Goal: Find specific page/section: Find specific page/section

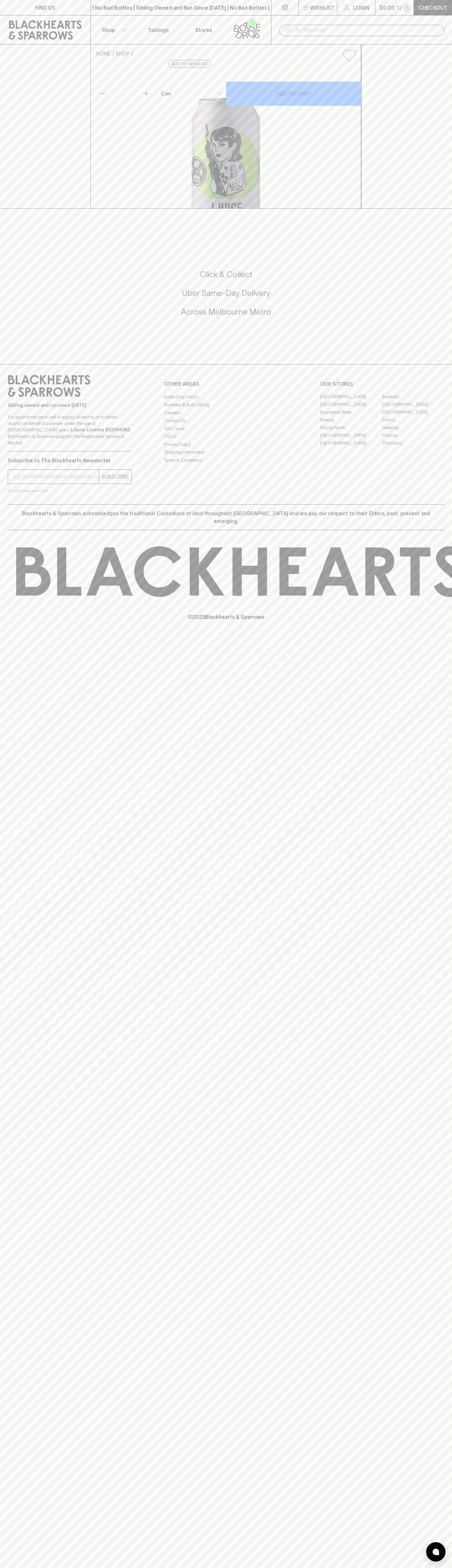
click at [256, 13] on div "| No Bad Bottles | Sibling Owned and Run Since [DATE] | No Bad Bottles | Siblin…" at bounding box center [180, 7] width 181 height 15
click at [447, 396] on div "FIND US | No Bad Bottles | Sibling Owned and Run Since [DATE] | No Bad Bottles …" at bounding box center [226, 784] width 452 height 1568
click at [224, 1567] on html "FIND US | No Bad Bottles | Sibling Owned and Run Since [DATE] | No Bad Bottles …" at bounding box center [226, 784] width 452 height 1568
click at [17, 987] on div "FIND US | No Bad Bottles | Sibling Owned and Run Since [DATE] | No Bad Bottles …" at bounding box center [226, 784] width 452 height 1568
